Goal: Information Seeking & Learning: Learn about a topic

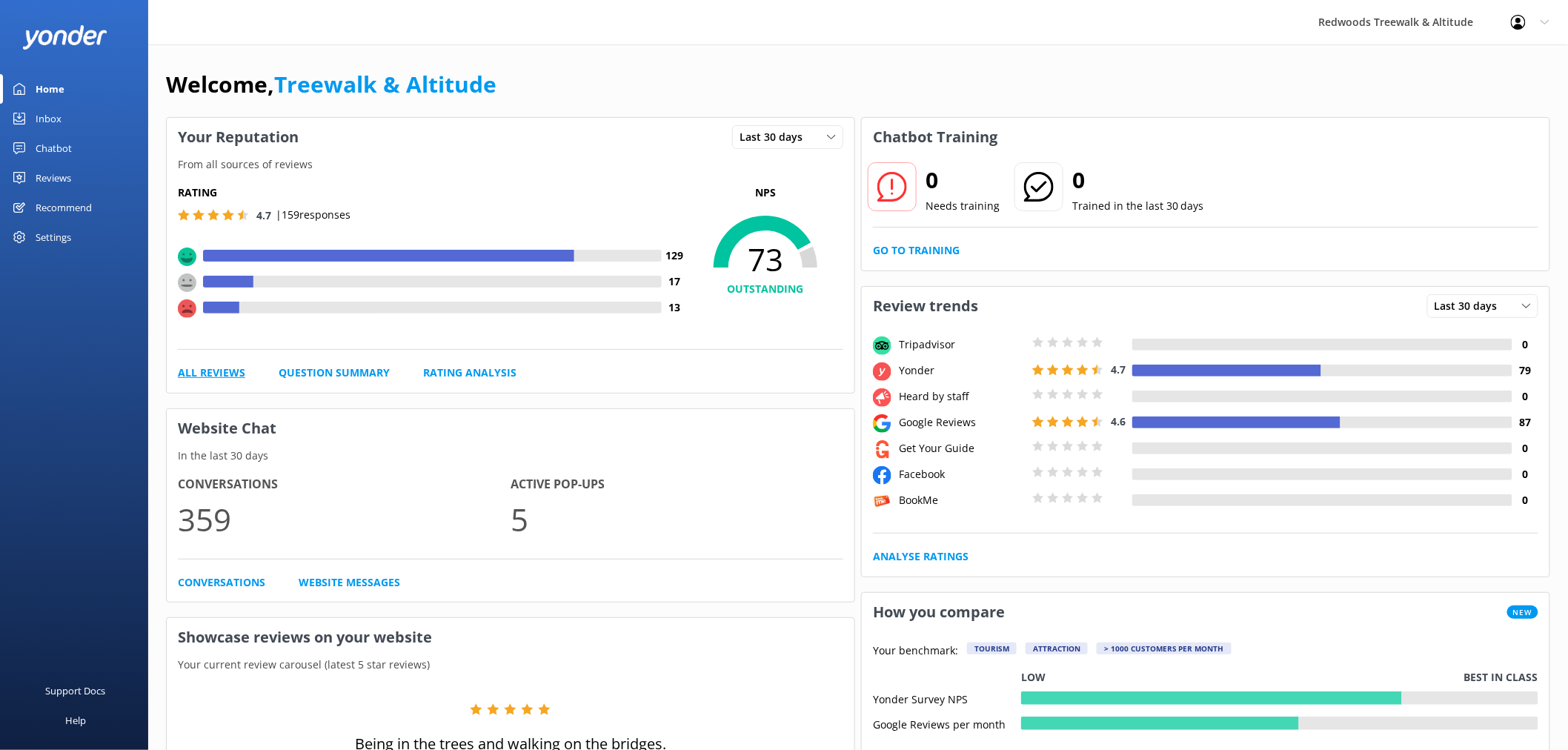
click at [220, 373] on link "All Reviews" at bounding box center [211, 373] width 67 height 16
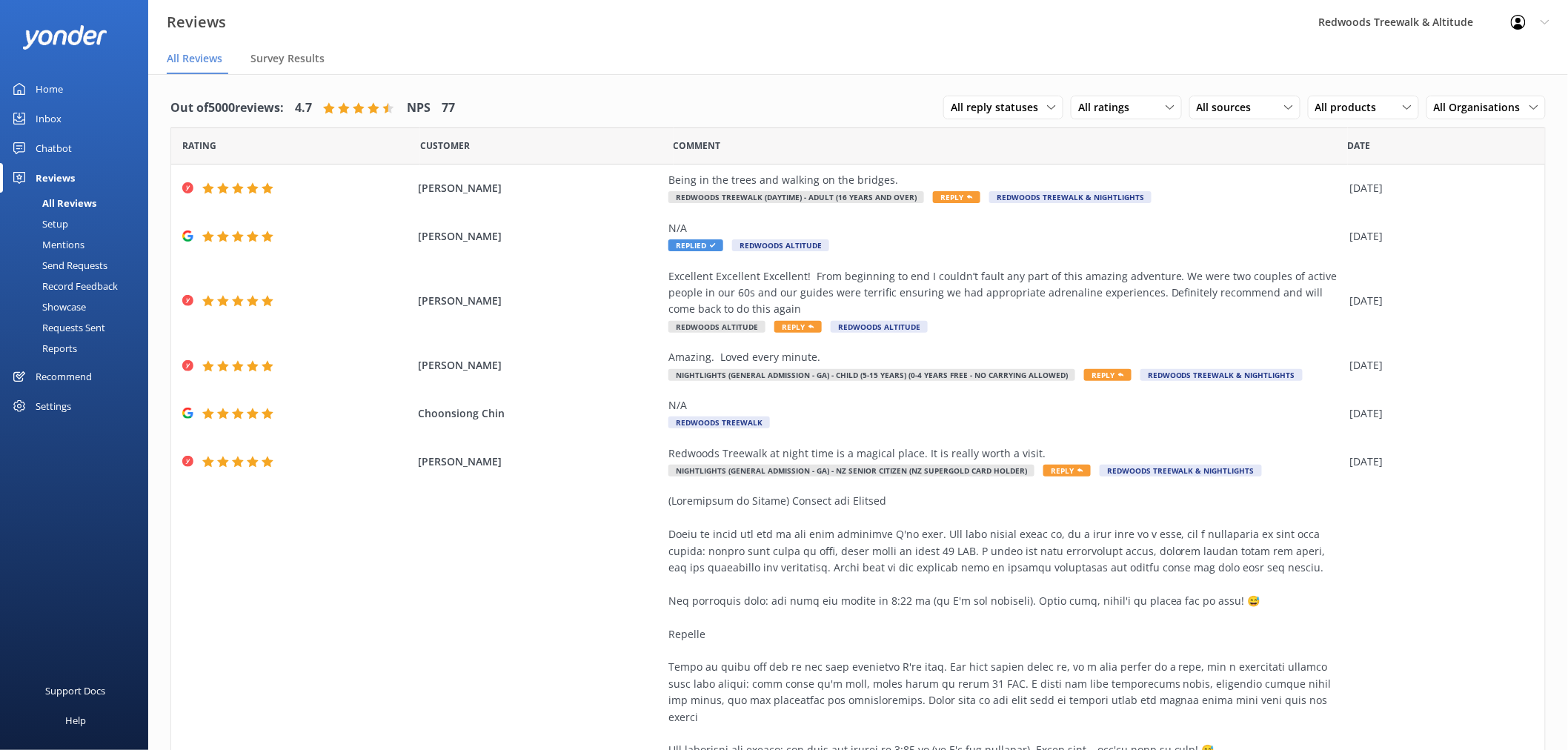
click at [71, 128] on link "Inbox" at bounding box center [74, 119] width 148 height 30
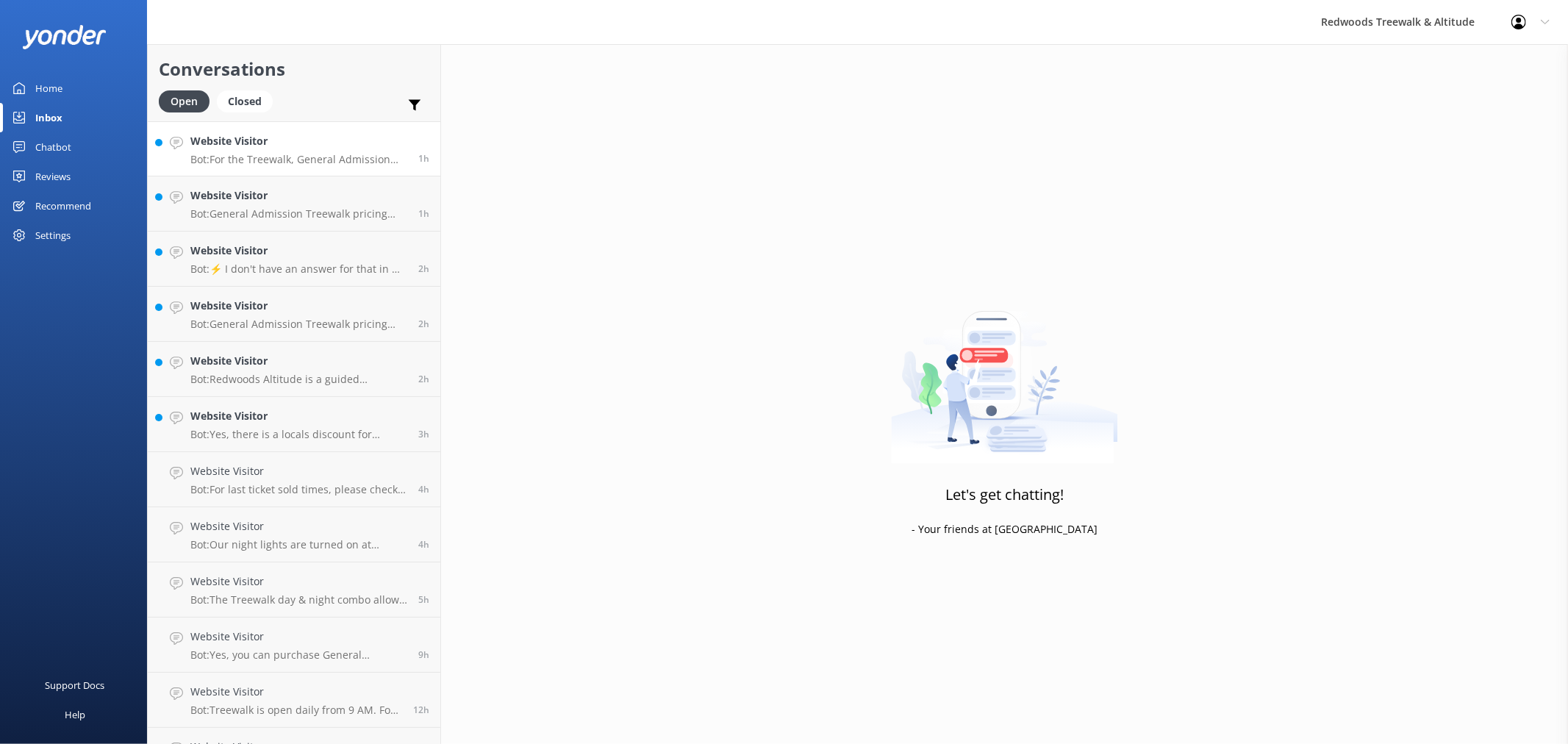
click at [226, 147] on h4 "Website Visitor" at bounding box center [298, 141] width 216 height 16
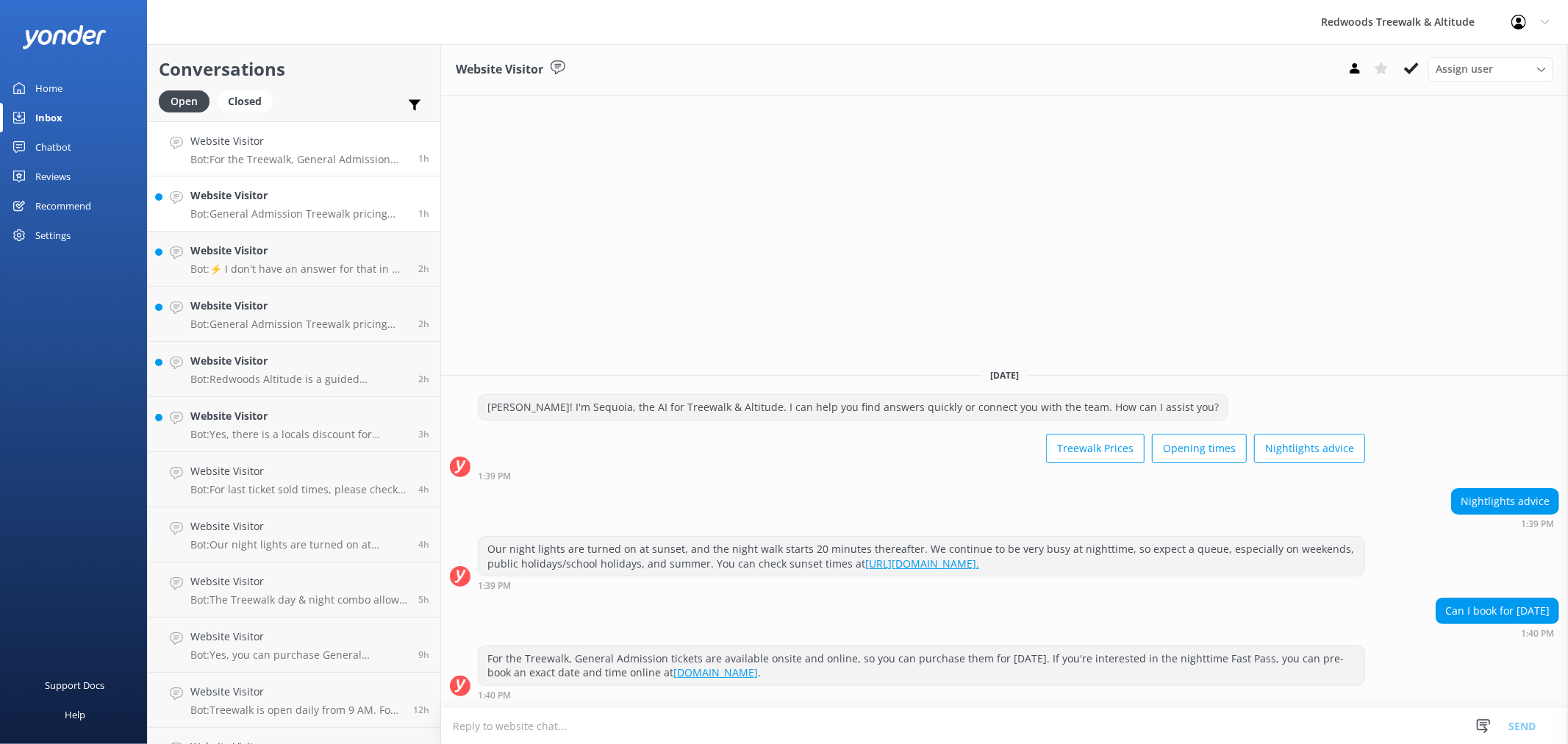
click at [258, 199] on h4 "Website Visitor" at bounding box center [298, 196] width 216 height 16
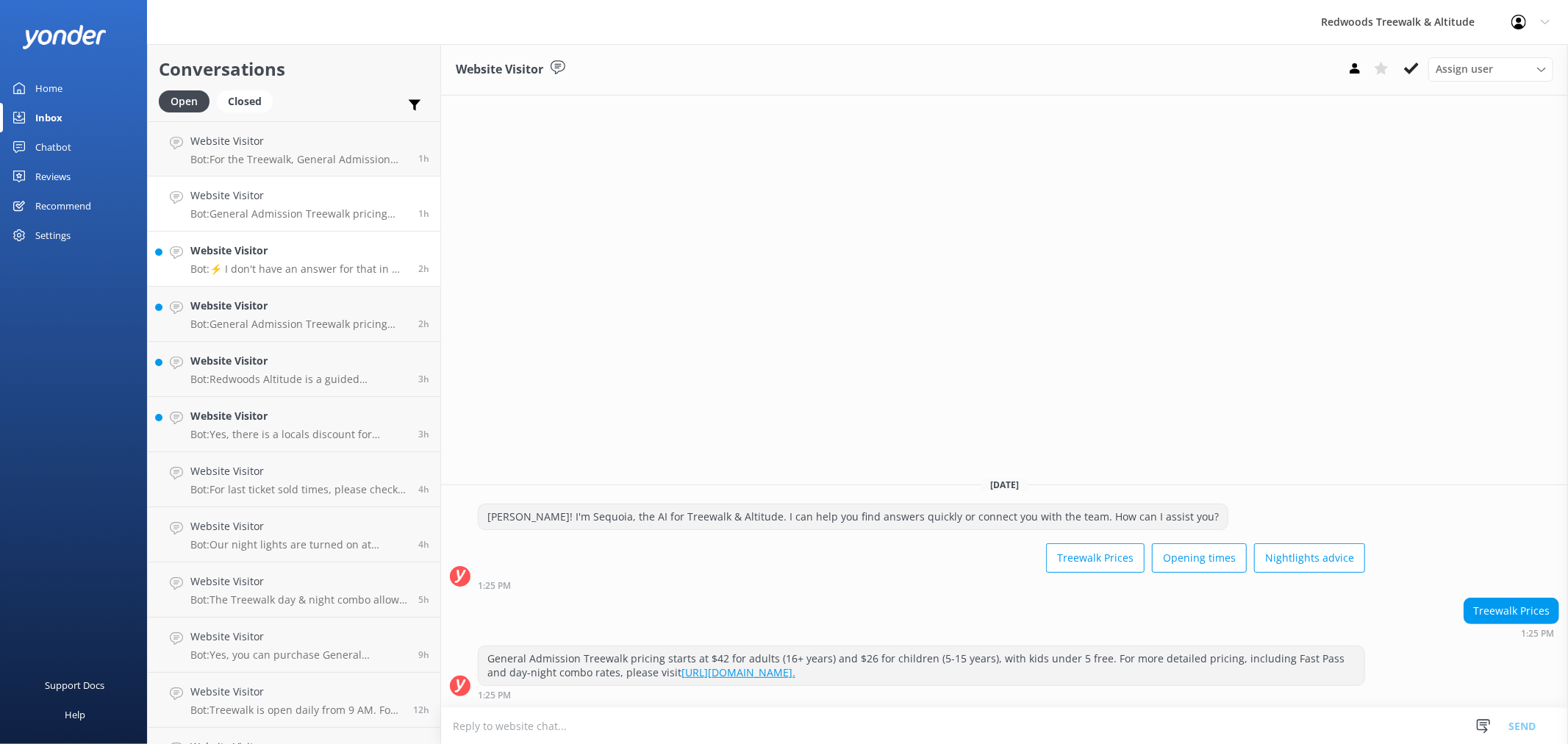
click at [282, 247] on h4 "Website Visitor" at bounding box center [298, 251] width 216 height 16
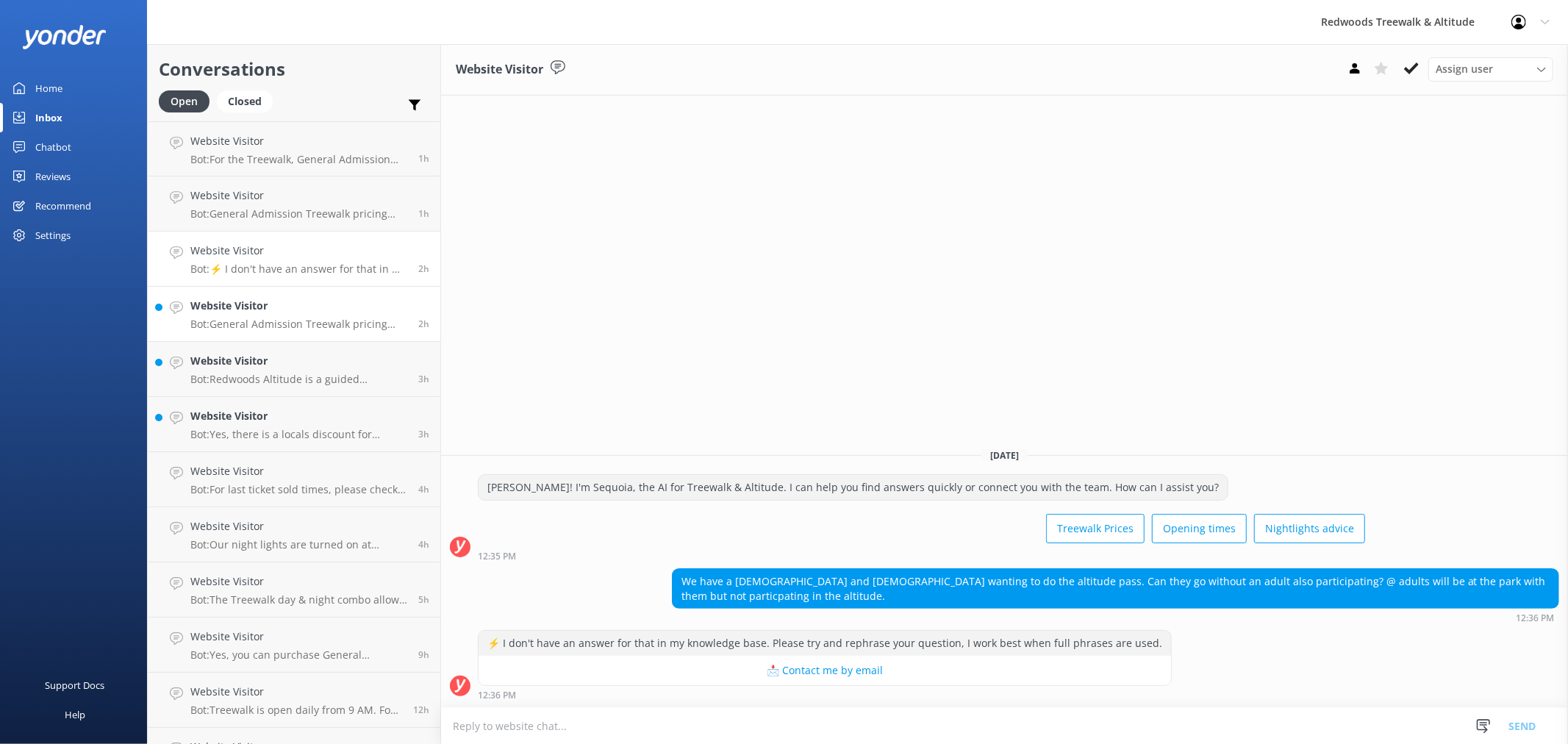
click at [286, 297] on h4 "Website Visitor" at bounding box center [298, 306] width 216 height 16
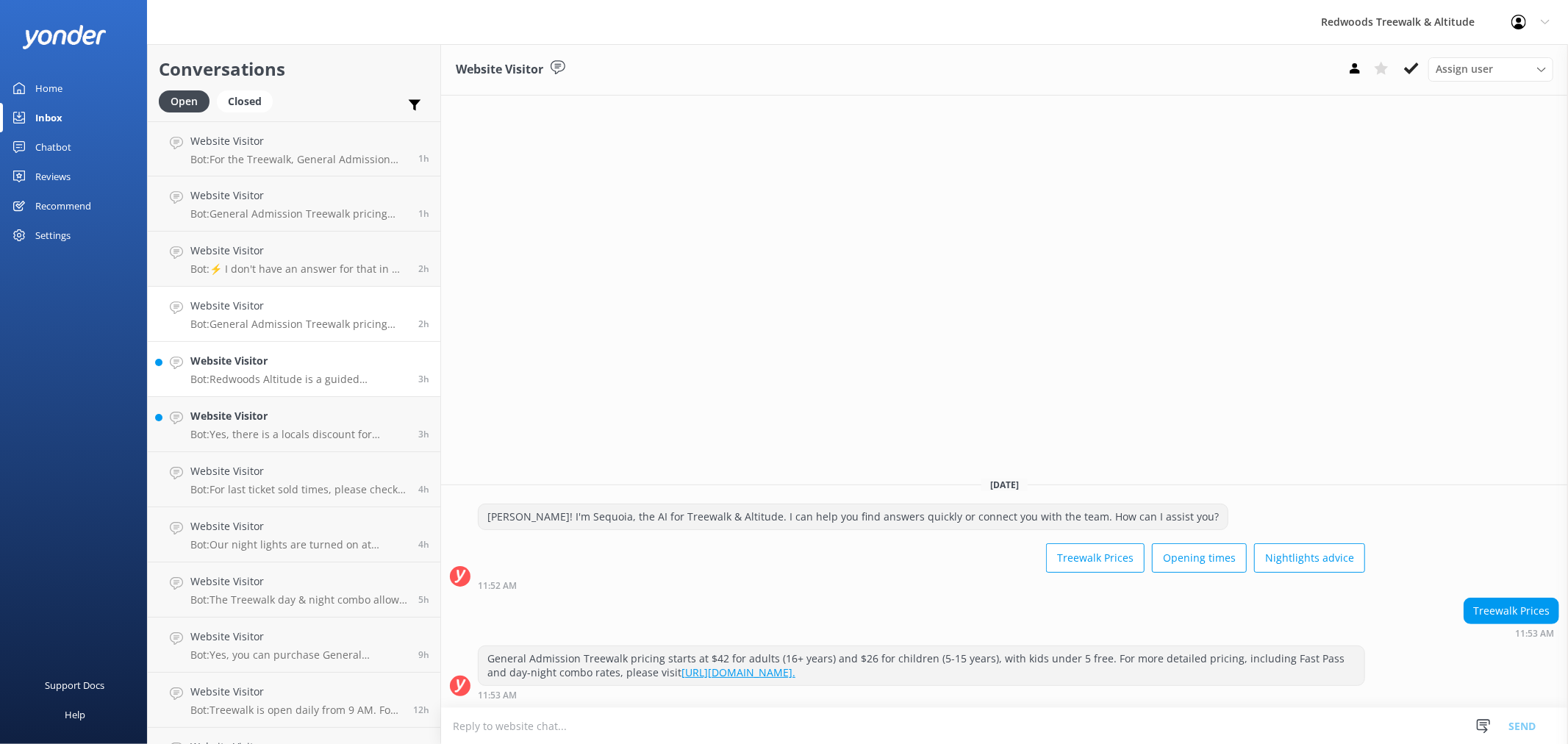
click at [286, 359] on h4 "Website Visitor" at bounding box center [298, 361] width 216 height 16
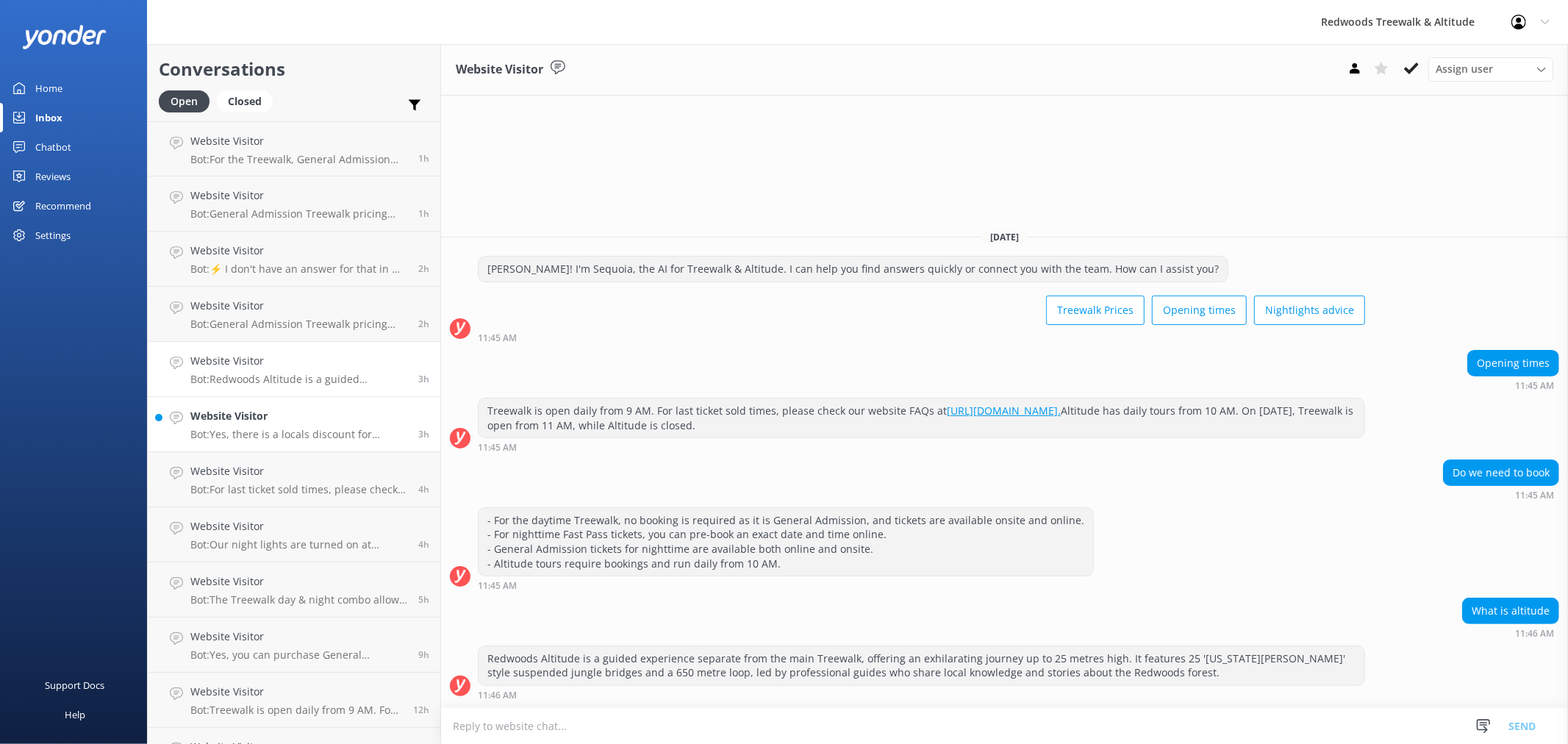
click at [266, 425] on div "Website Visitor Bot: Yes, there is a locals discount for Rotorua residents. A G…" at bounding box center [298, 424] width 216 height 32
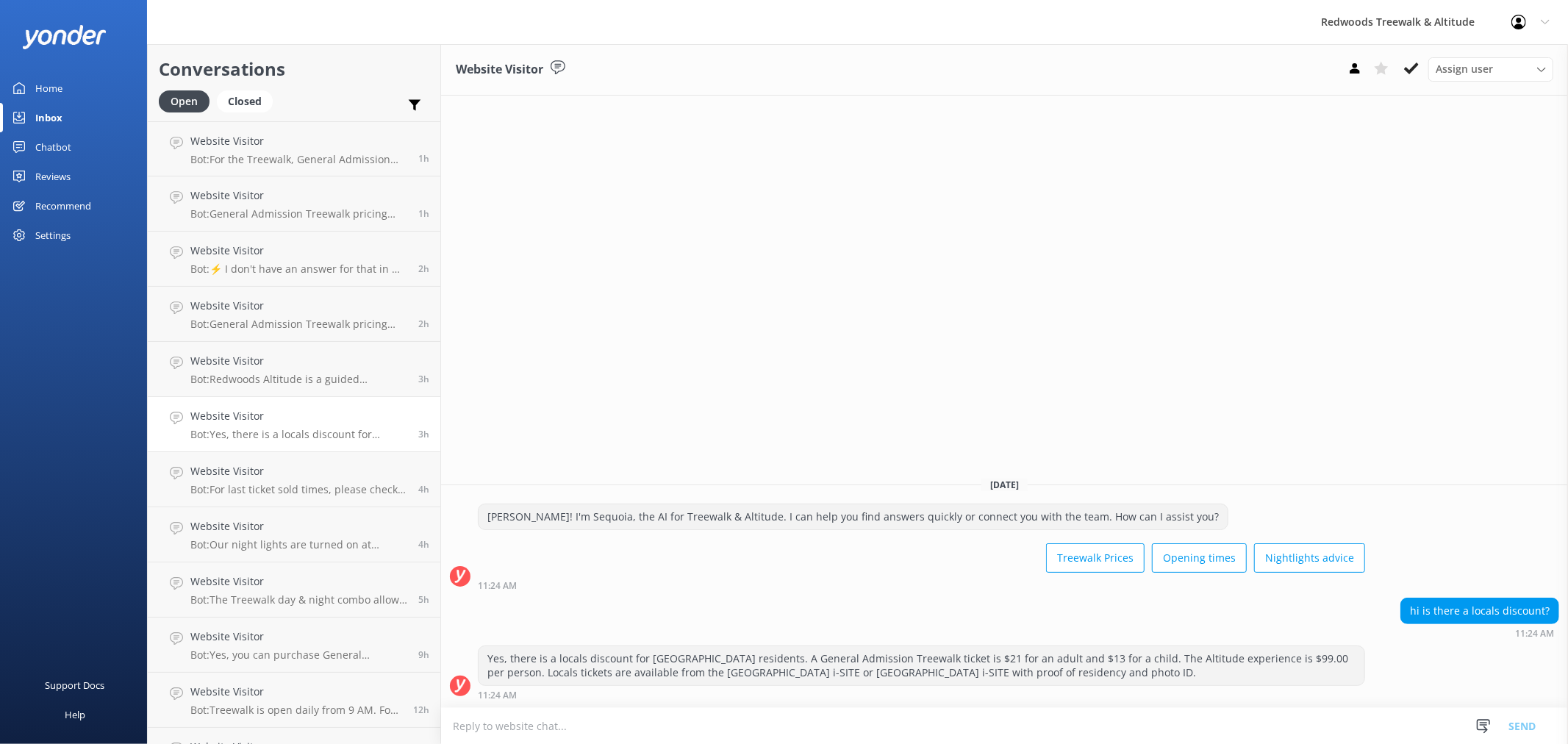
click at [76, 84] on link "Home" at bounding box center [74, 88] width 147 height 30
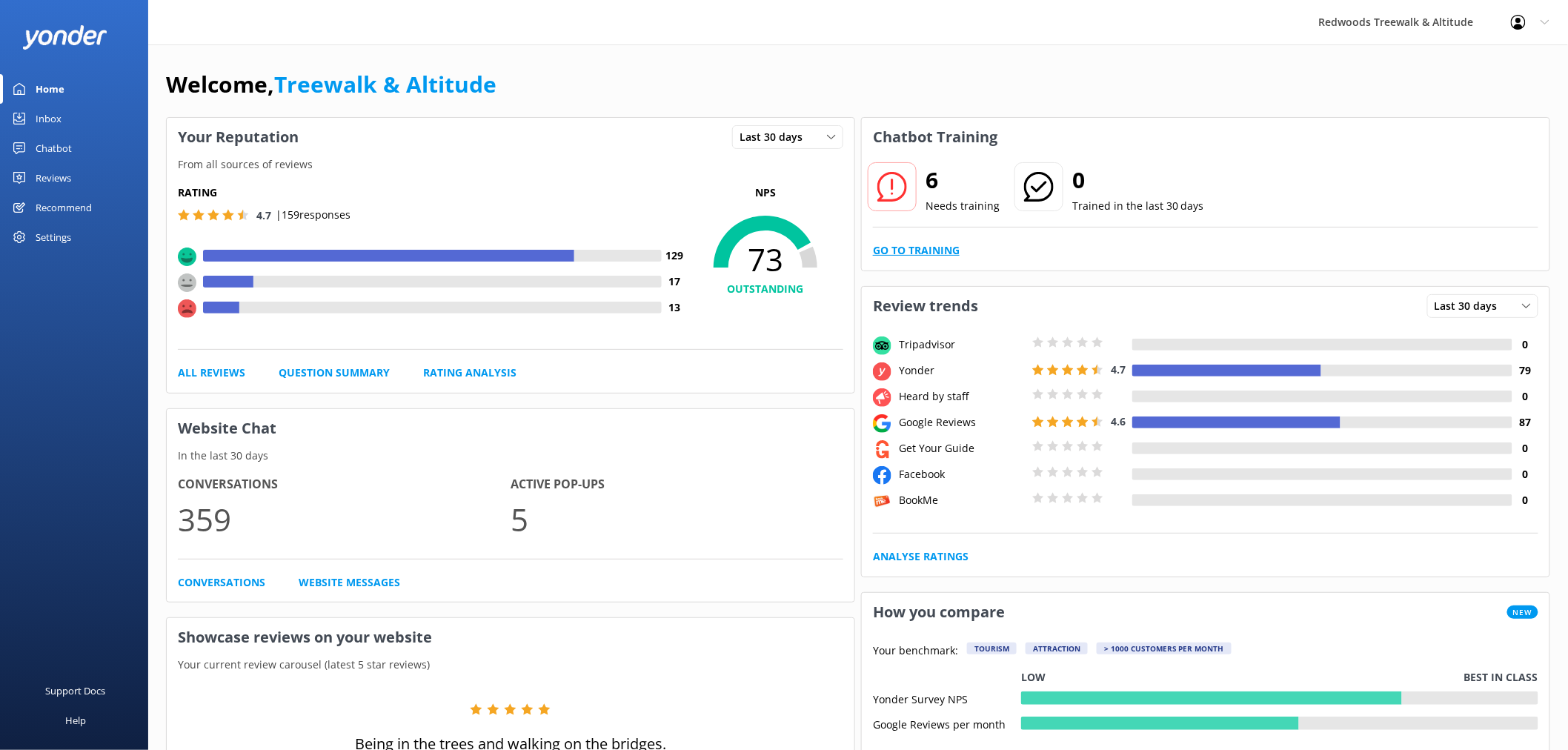
click at [946, 251] on link "Go to Training" at bounding box center [916, 251] width 87 height 16
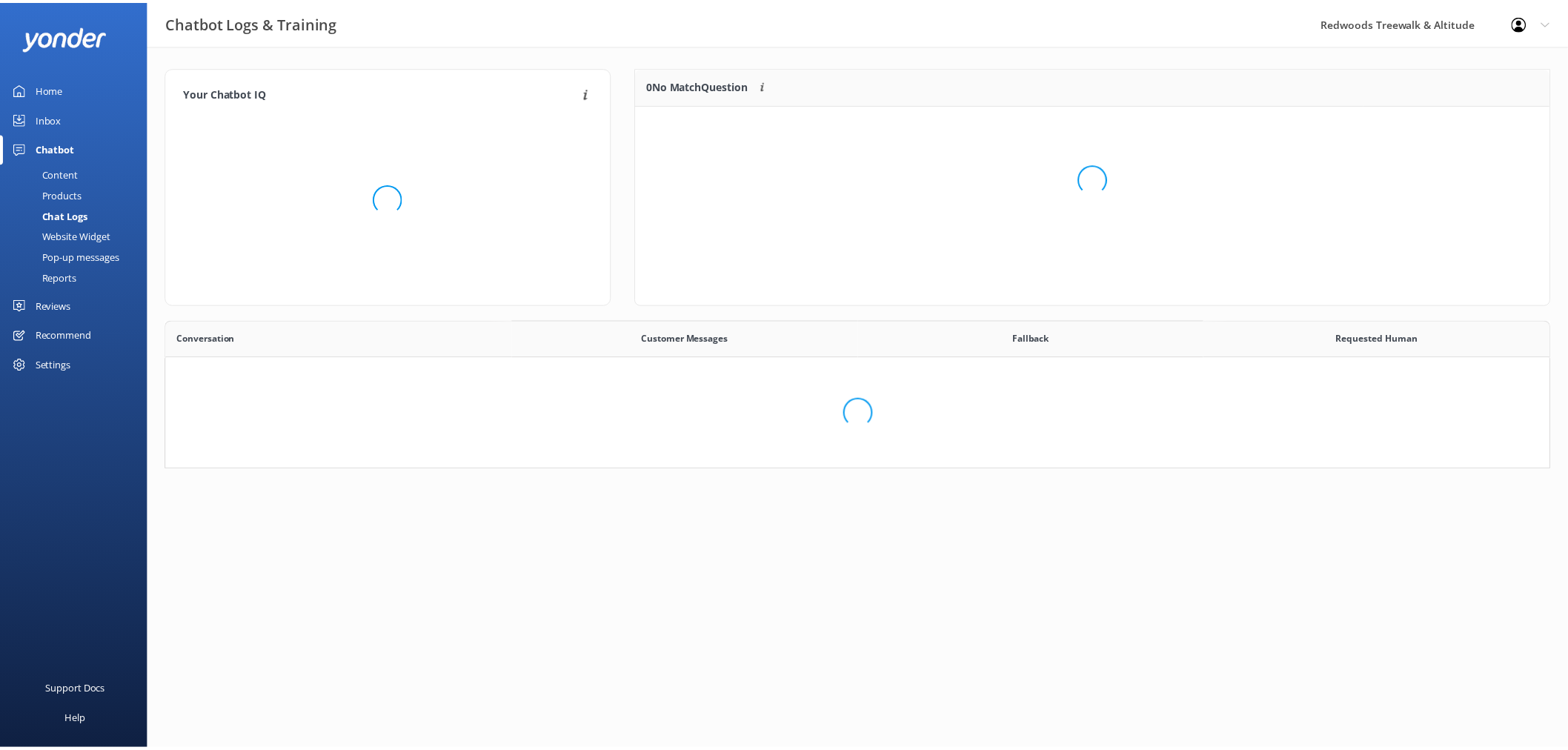
scroll to position [13, 13]
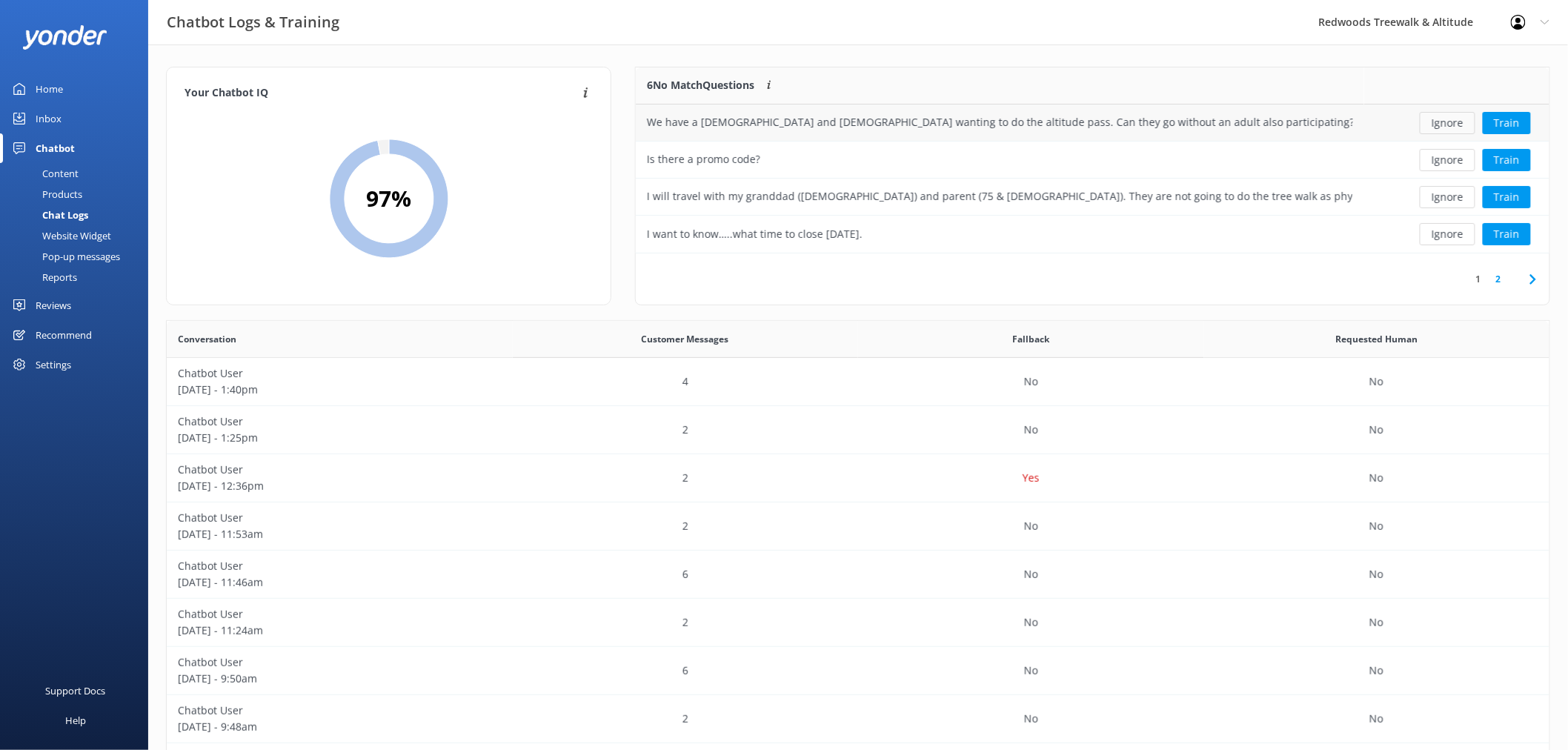
click at [1447, 127] on button "Ignore" at bounding box center [1447, 123] width 55 height 23
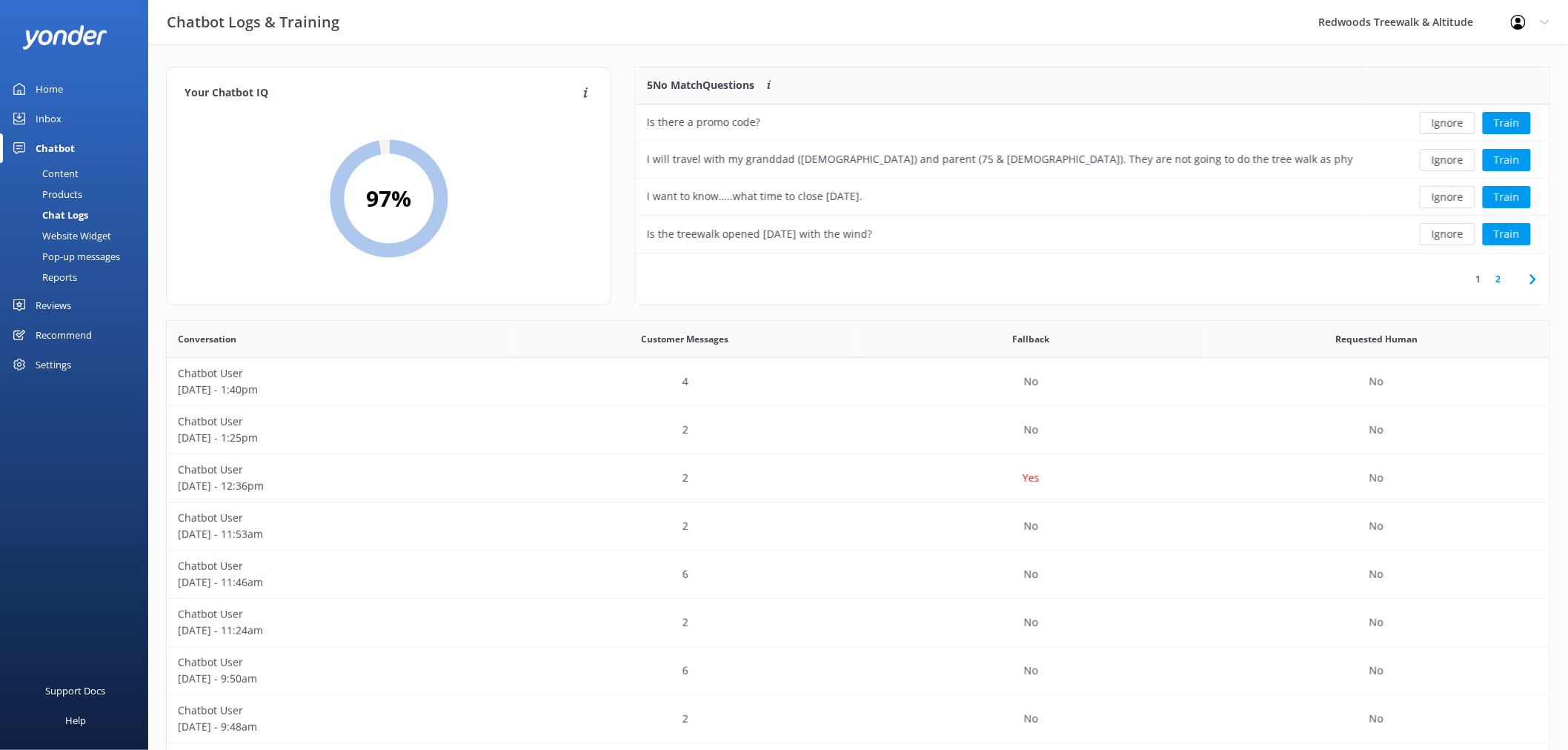
click at [1447, 127] on button "Ignore" at bounding box center [1447, 123] width 55 height 23
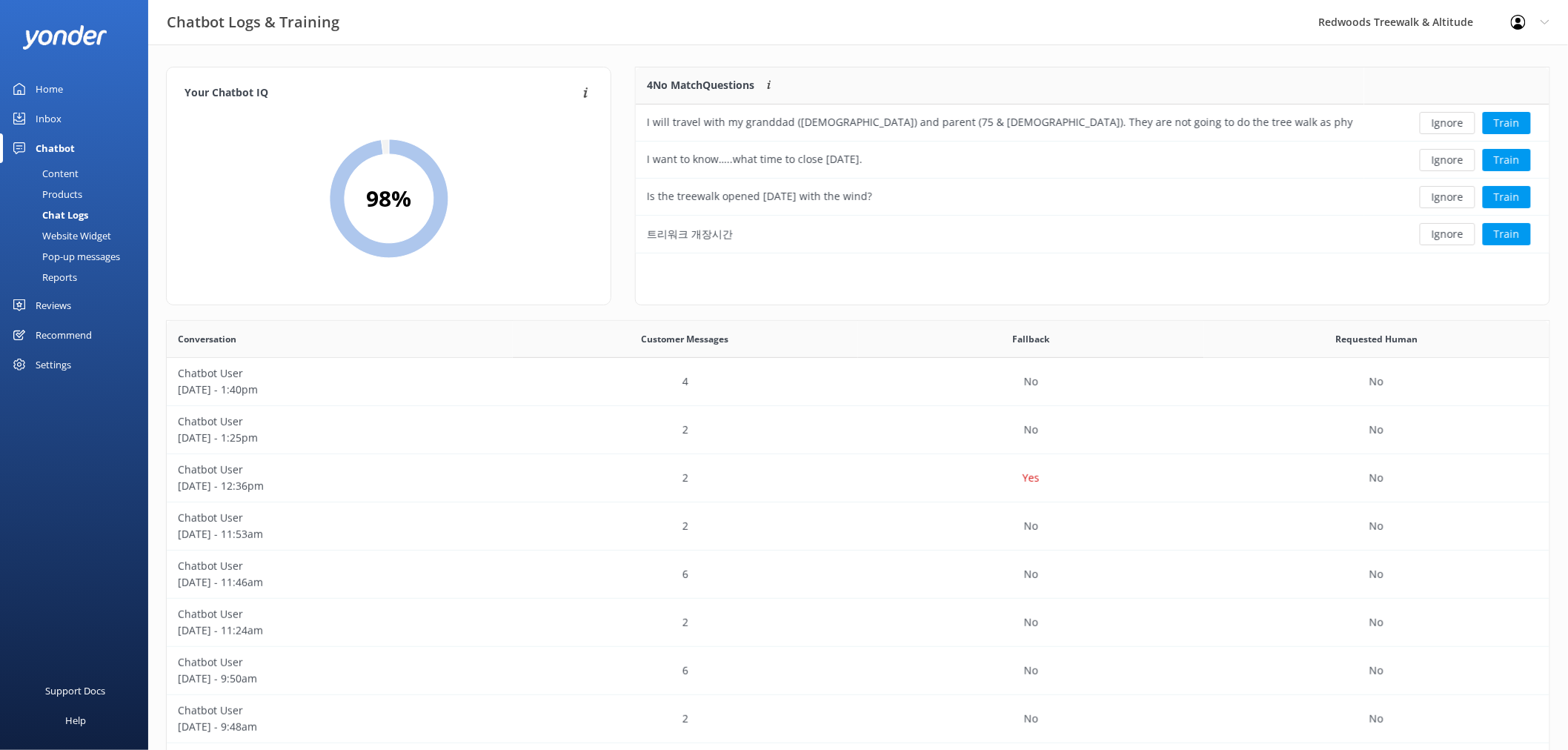
click at [1447, 127] on button "Ignore" at bounding box center [1447, 123] width 55 height 23
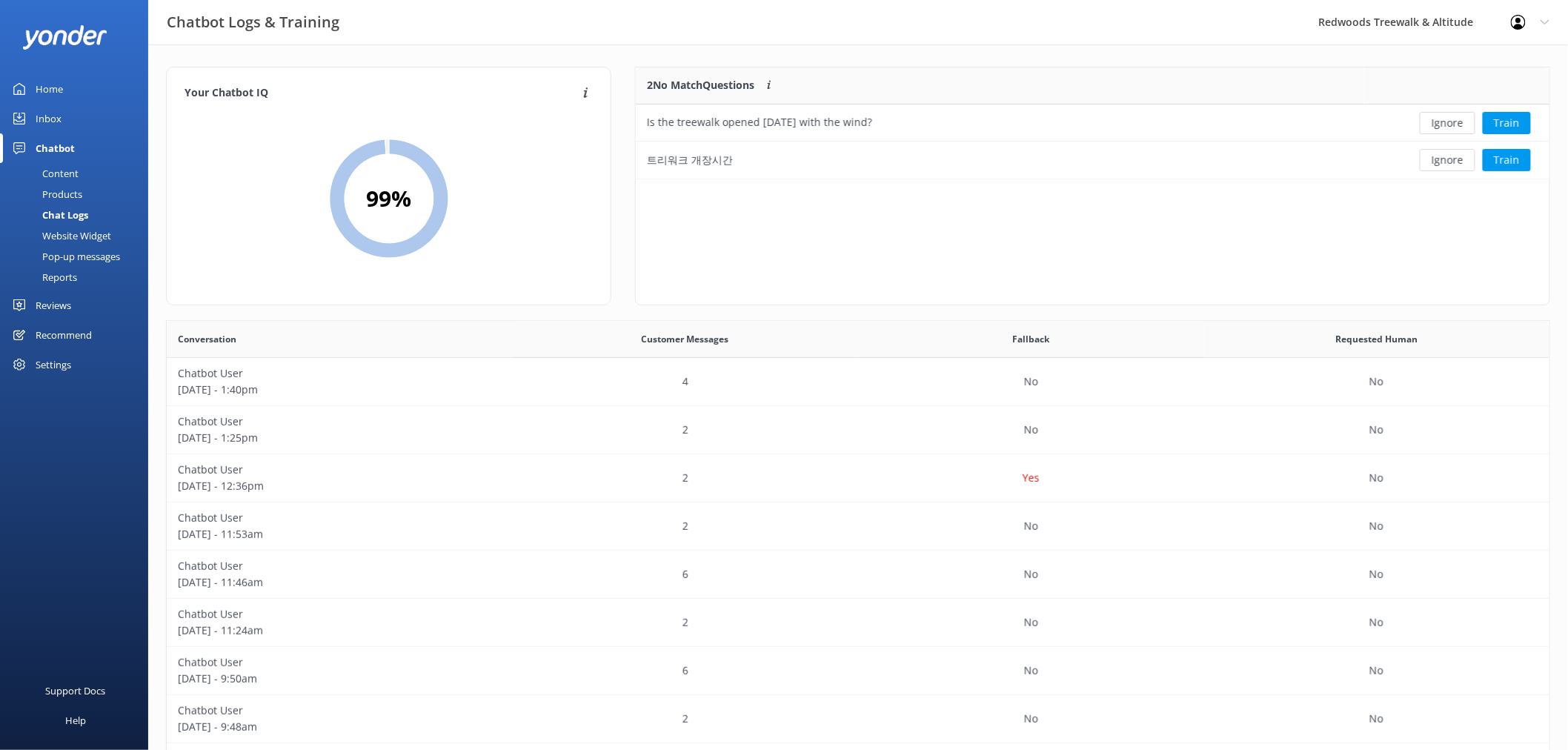
scroll to position [100, 900]
click at [1447, 127] on button "Ignore" at bounding box center [1447, 123] width 55 height 23
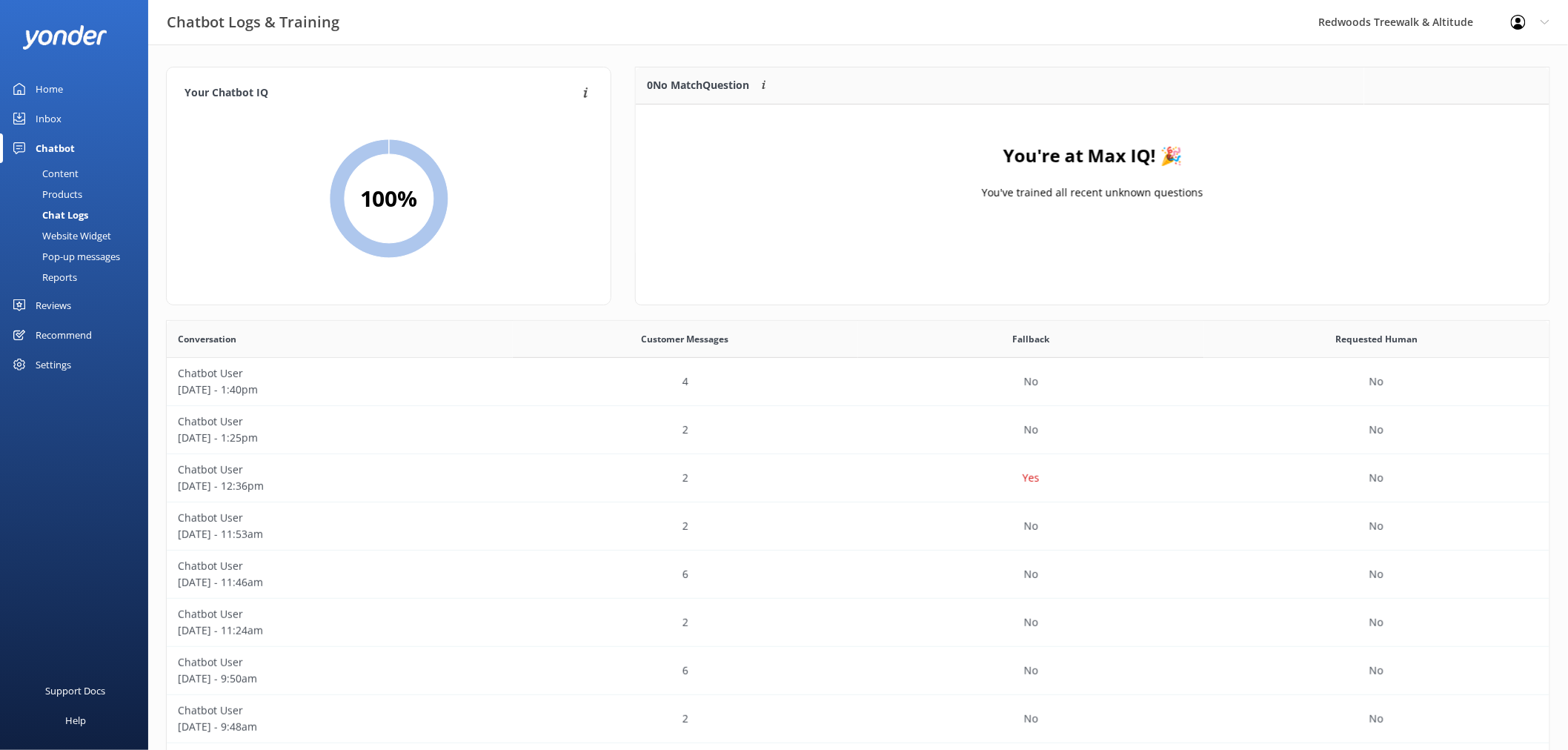
click at [83, 94] on link "Home" at bounding box center [74, 89] width 148 height 30
